Goal: Task Accomplishment & Management: Complete application form

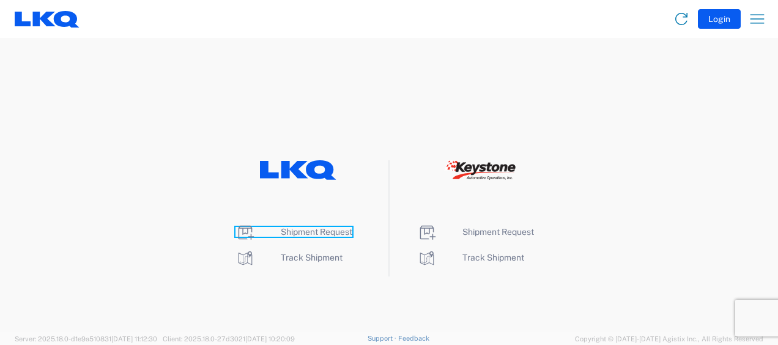
click at [333, 235] on span "Shipment Request" at bounding box center [317, 232] width 72 height 10
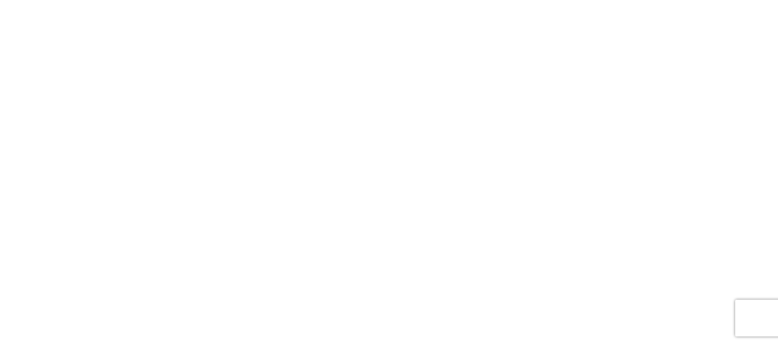
select select "FULL"
select select "LBS"
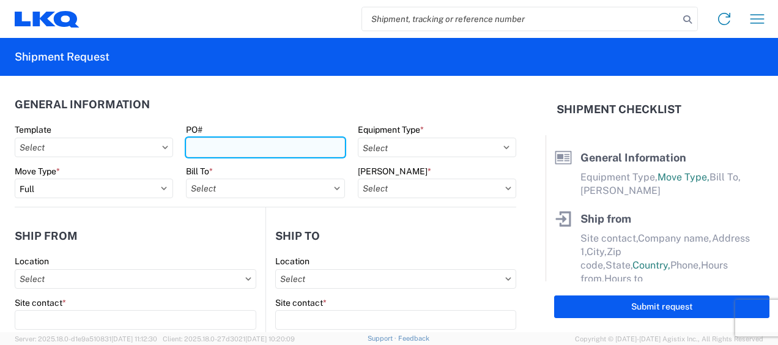
click at [214, 148] on input "PO#" at bounding box center [265, 148] width 158 height 20
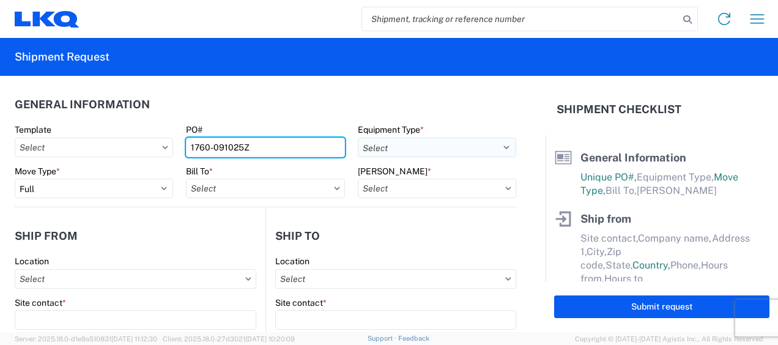
type input "1760-091025Z"
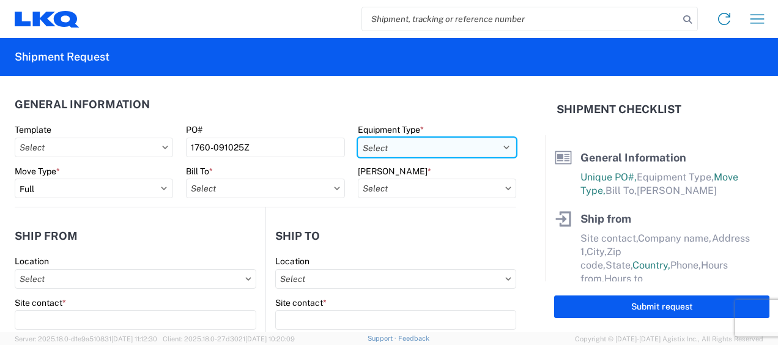
click at [423, 141] on select "Select 53’ Dry Van Flatbed Dropdeck (van) Lowboy (flatbed) Rail" at bounding box center [437, 148] width 158 height 20
select select "STDV"
click at [358, 138] on select "Select 53’ Dry Van Flatbed Dropdeck (van) Lowboy (flatbed) Rail" at bounding box center [437, 148] width 158 height 20
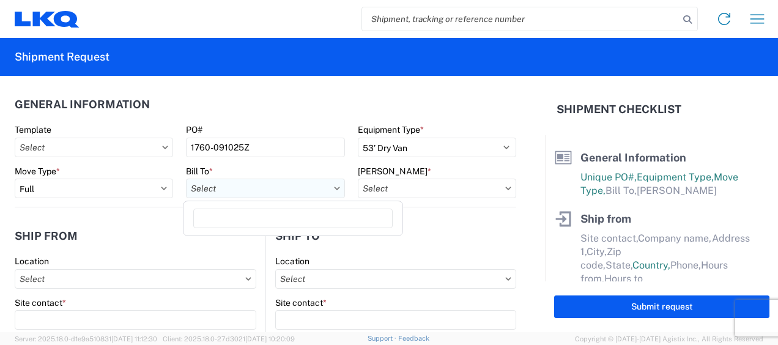
click at [311, 187] on input "Bill To *" at bounding box center [265, 189] width 158 height 20
type input "1760"
click at [282, 238] on div "1760 - LKQ Best Core" at bounding box center [293, 243] width 214 height 20
type input "1760 - LKQ Best Core"
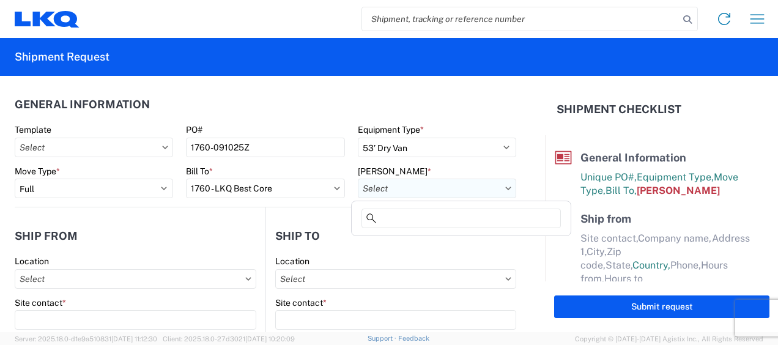
click at [448, 184] on input "Bill Code *" at bounding box center [437, 189] width 158 height 20
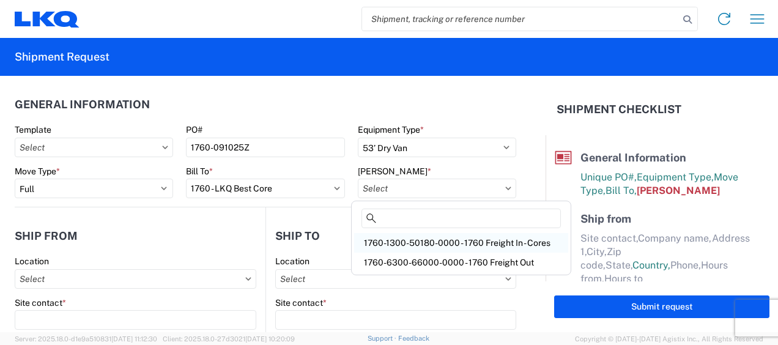
click at [440, 237] on div "1760-1300-50180-0000 - 1760 Freight In - Cores" at bounding box center [461, 243] width 214 height 20
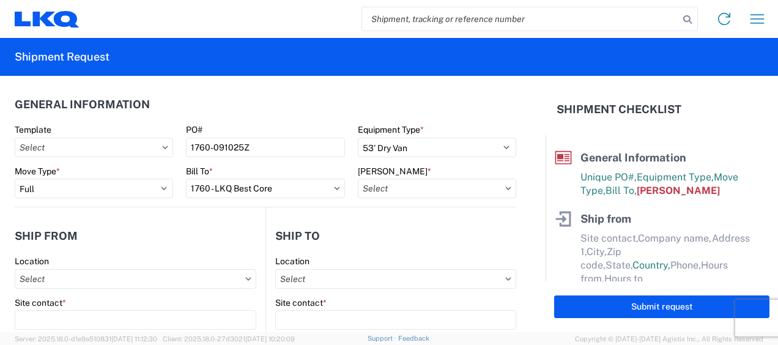
type input "1760-1300-50180-0000 - 1760 Freight In - Cores"
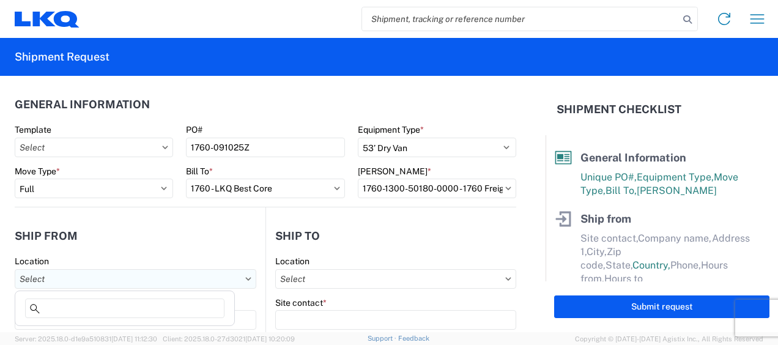
click at [138, 287] on input "Location" at bounding box center [136, 279] width 242 height 20
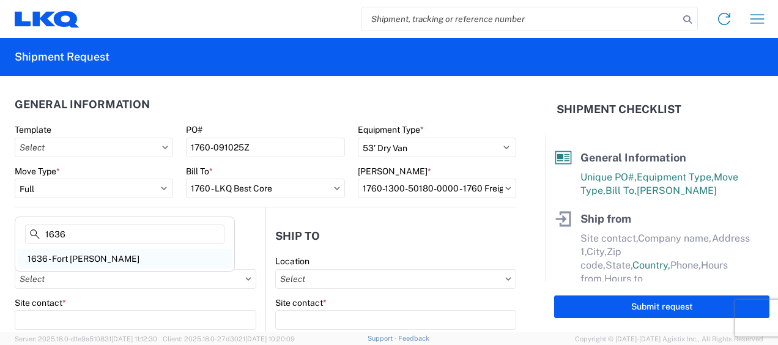
type input "1636"
click at [94, 257] on div "1636 - Fort Wayne - Knopf" at bounding box center [125, 259] width 214 height 20
type input "1636 - Fort Wayne - Knopf"
type input "LKQ Corporation"
type input "2250 Research Dr"
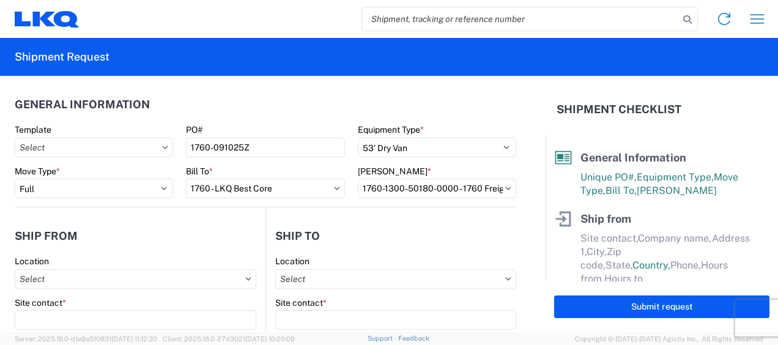
type input "Fort Wayne"
type input "46808"
select select "IN"
select select "US"
type input "08:30"
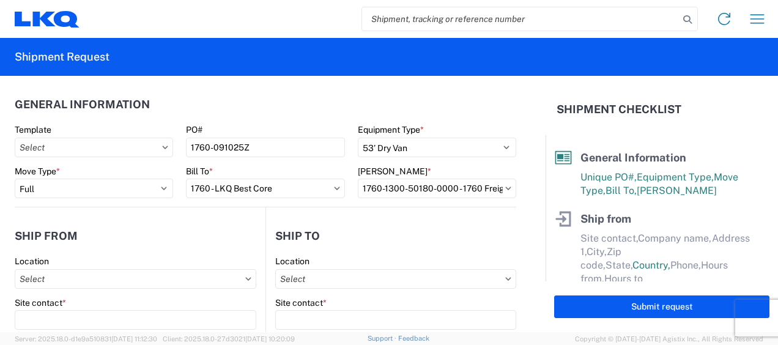
type input "15:30"
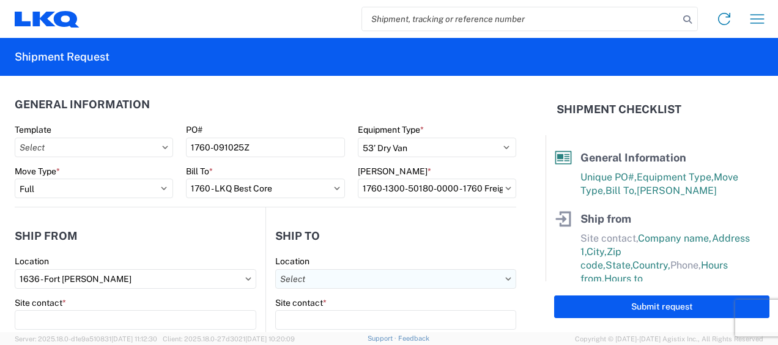
click at [380, 287] on input "Location" at bounding box center [395, 279] width 241 height 20
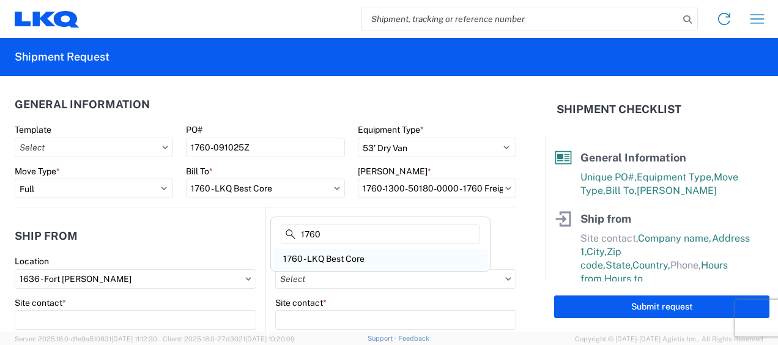
type input "1760"
click at [349, 255] on div "1760 - LKQ Best Core" at bounding box center [380, 259] width 214 height 20
type input "1760 - LKQ Best Core"
type input "LKQ Corporation"
type input "1710 W Mount Houston Rd"
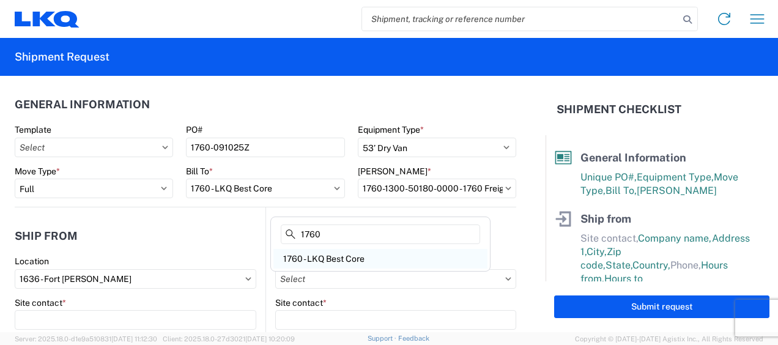
type input "Houston"
type input "77038"
select select "US"
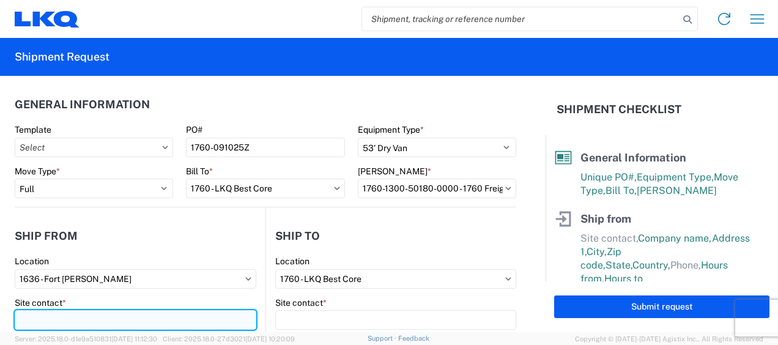
click at [193, 320] on input "Site contact *" at bounding box center [136, 320] width 242 height 20
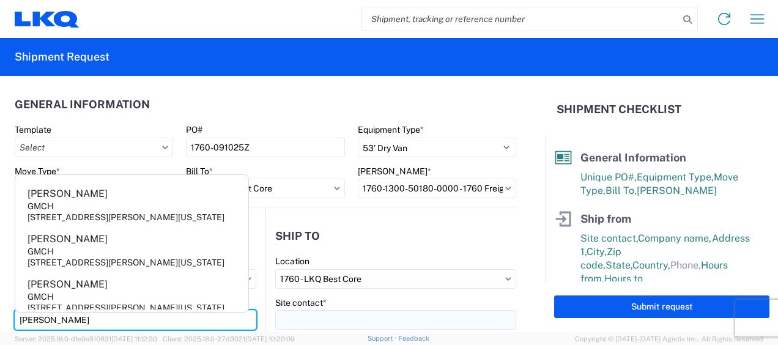
type input "AARON"
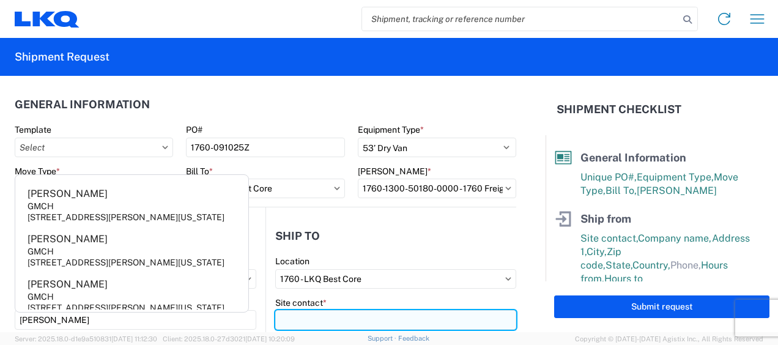
click at [324, 319] on input "Site contact *" at bounding box center [395, 320] width 241 height 20
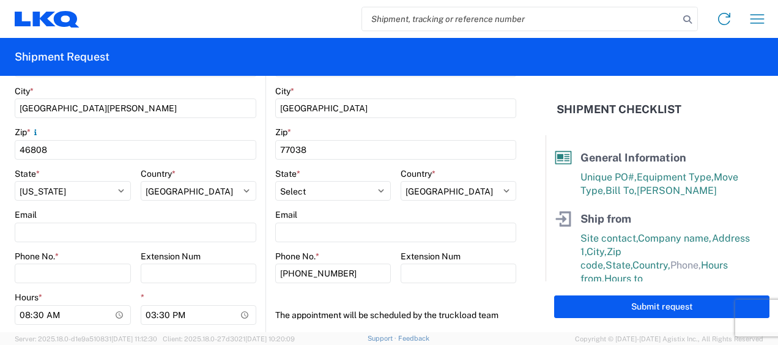
scroll to position [385, 0]
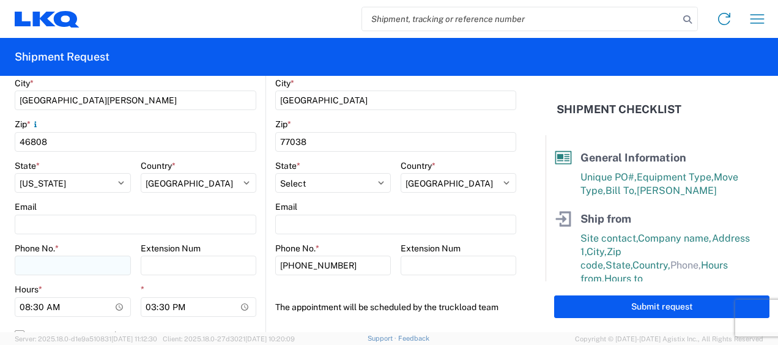
type input "JEREMY"
click at [43, 260] on input "Phone No. *" at bounding box center [73, 266] width 116 height 20
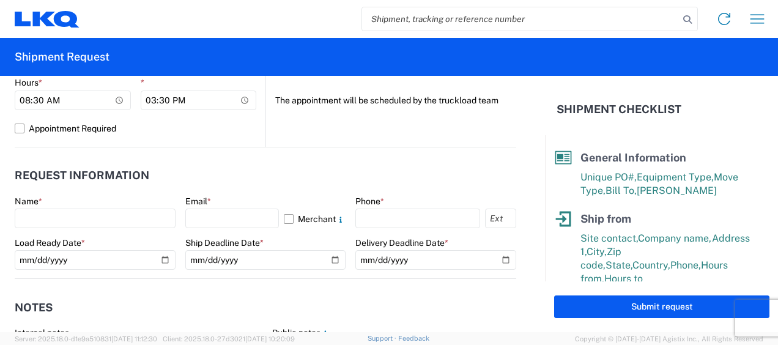
scroll to position [597, 0]
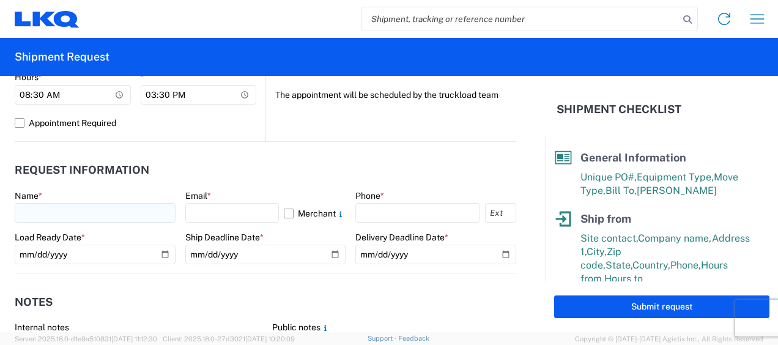
type input "260-471-2504"
click at [116, 218] on input "text" at bounding box center [95, 213] width 161 height 20
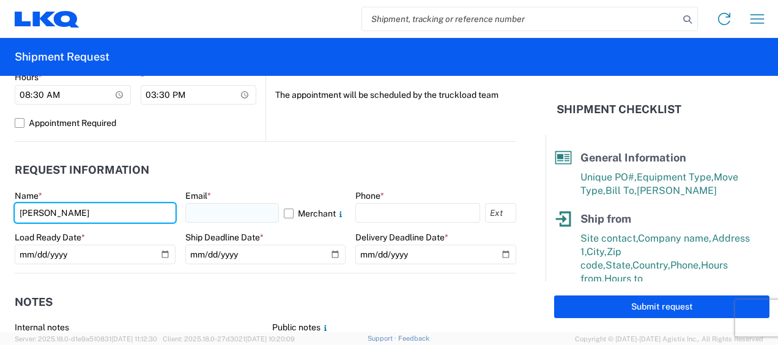
type input "aaron"
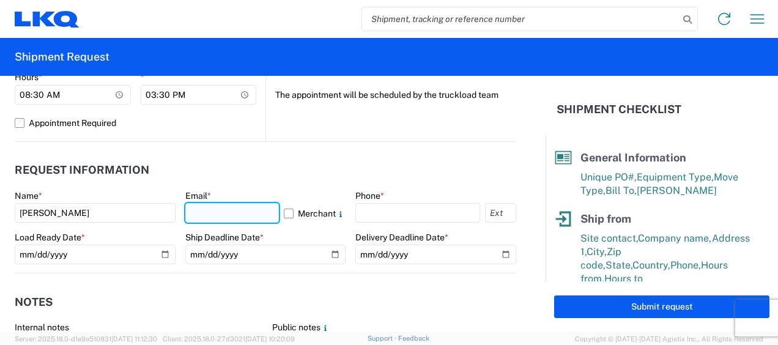
click at [232, 210] on input "text" at bounding box center [232, 213] width 94 height 20
type input "abjones@lkqcorp.com"
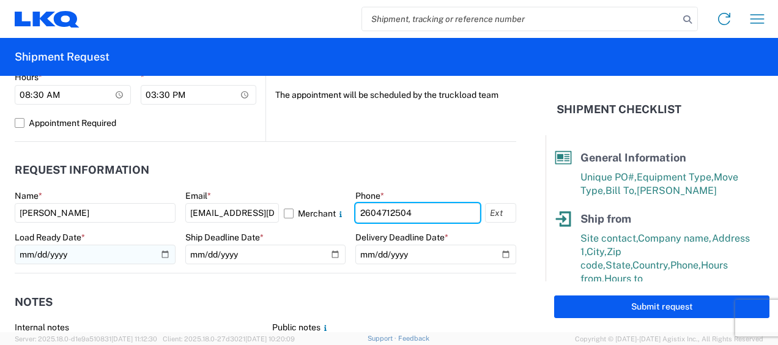
type input "2604712504"
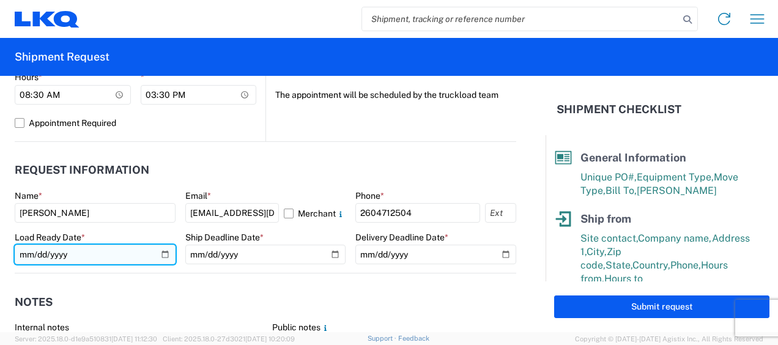
click at [72, 254] on input "date" at bounding box center [95, 255] width 161 height 20
click at [166, 254] on input "date" at bounding box center [95, 255] width 161 height 20
type input "2025-09-15"
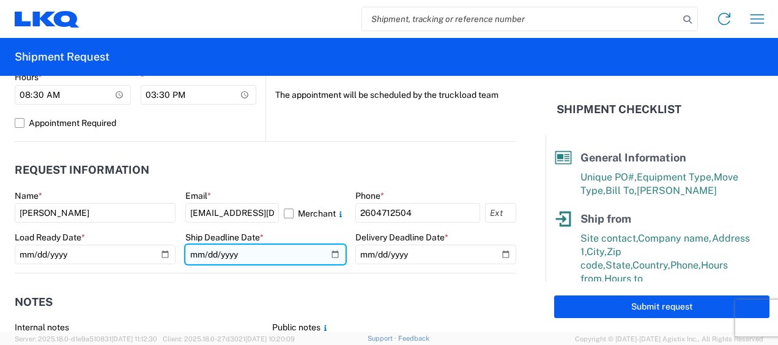
click at [330, 252] on input "date" at bounding box center [265, 255] width 161 height 20
type input "2025-09-16"
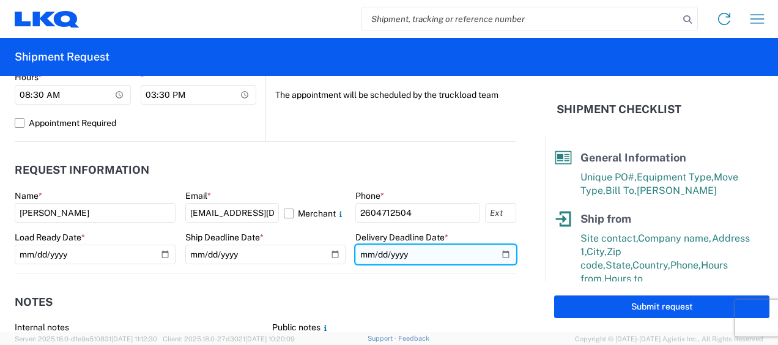
click at [494, 258] on input "date" at bounding box center [435, 255] width 161 height 20
type input "2025-09-17"
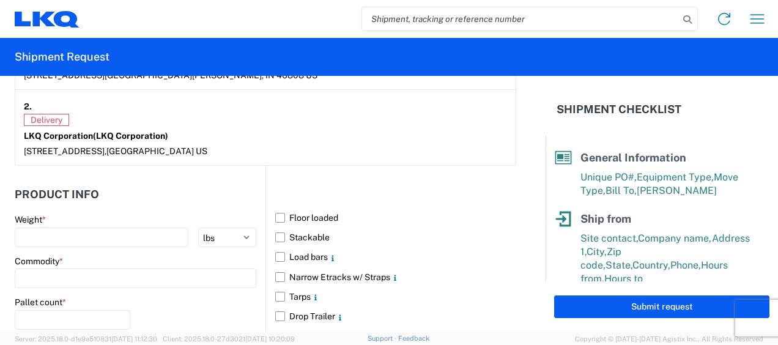
scroll to position [1045, 0]
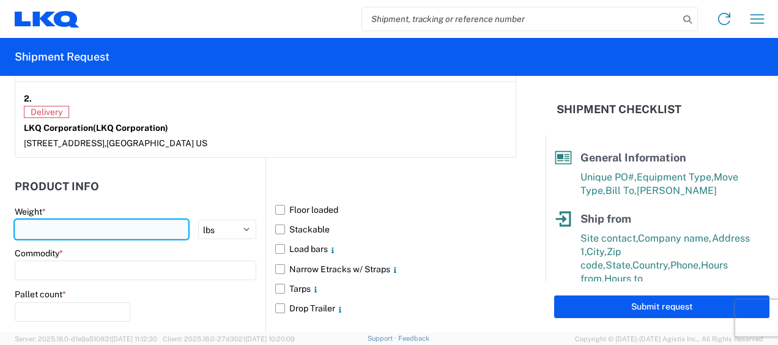
click at [120, 225] on input "number" at bounding box center [102, 230] width 174 height 20
type input "43000"
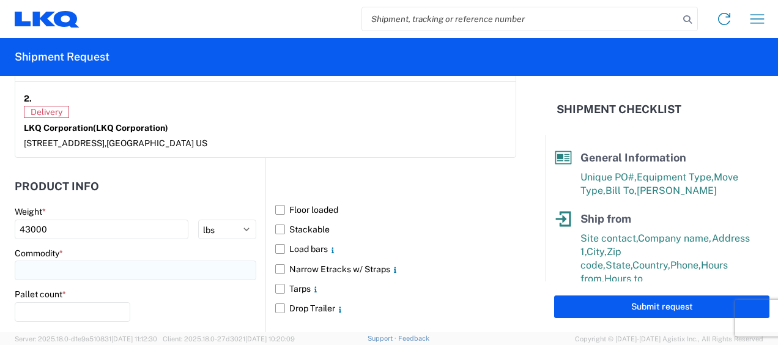
click at [113, 263] on input at bounding box center [136, 271] width 242 height 20
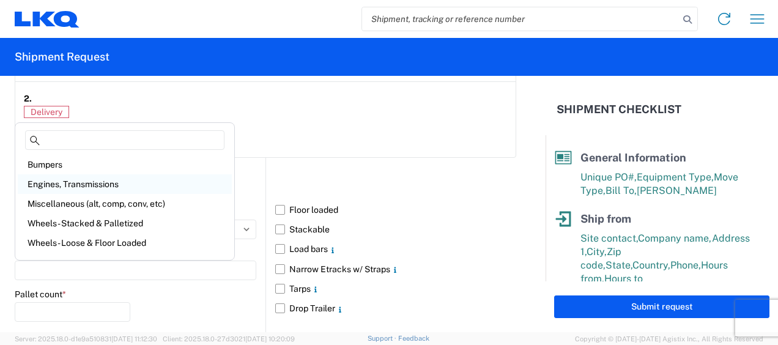
click at [71, 185] on div "Engines, Transmissions" at bounding box center [125, 184] width 214 height 20
type input "Engines, Transmissions"
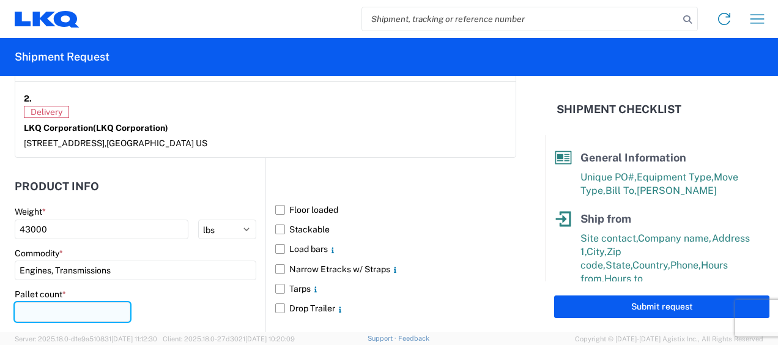
click at [86, 310] on input "number" at bounding box center [73, 312] width 116 height 20
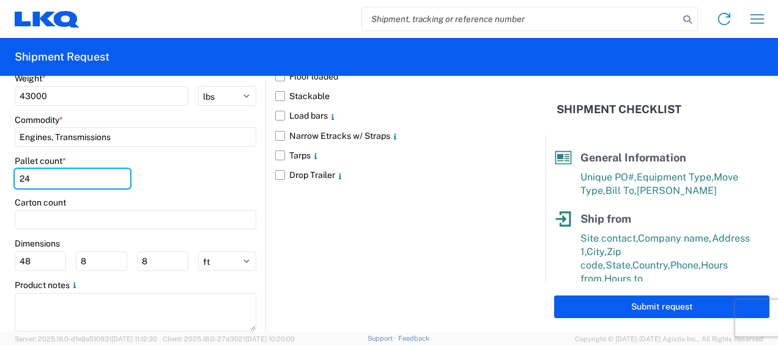
scroll to position [1189, 0]
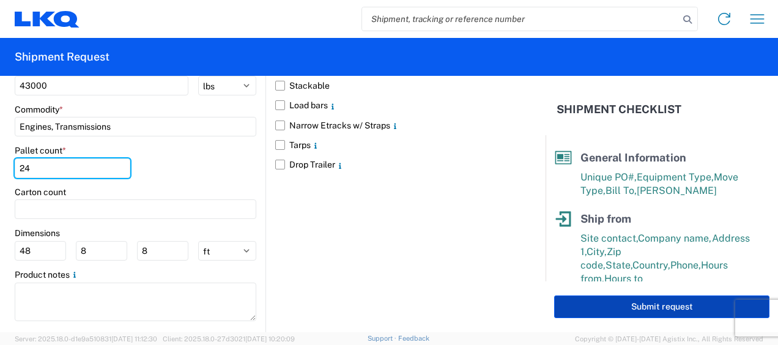
type input "24"
click at [573, 302] on button "Submit request" at bounding box center [661, 306] width 215 height 23
select select "US"
